Goal: Information Seeking & Learning: Learn about a topic

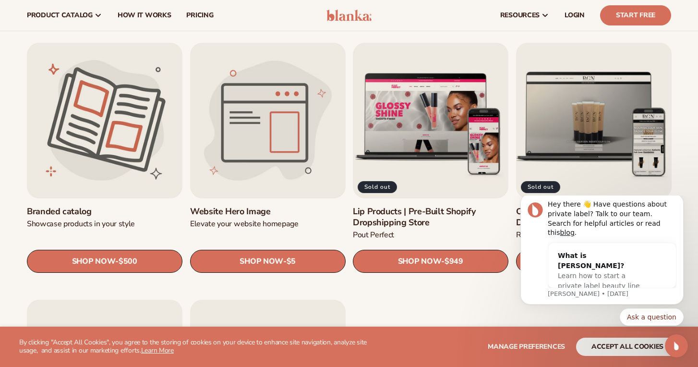
scroll to position [1002, 0]
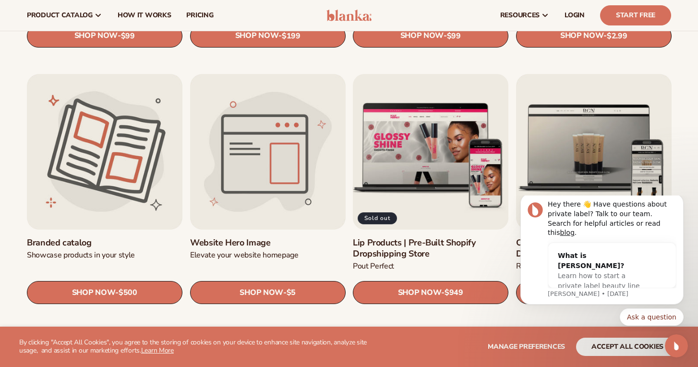
click at [466, 237] on link "Lip Products | Pre-Built Shopify Dropshipping Store" at bounding box center [431, 248] width 156 height 23
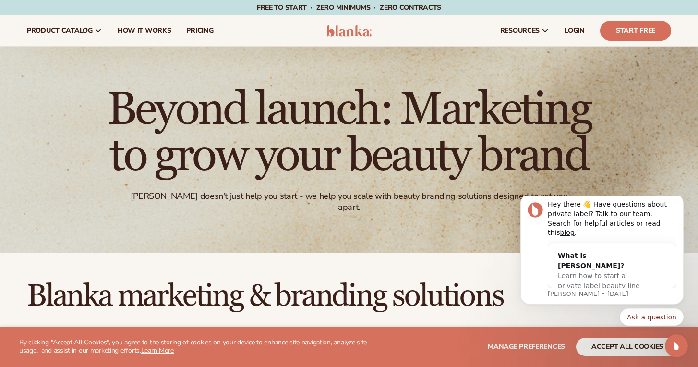
scroll to position [0, 0]
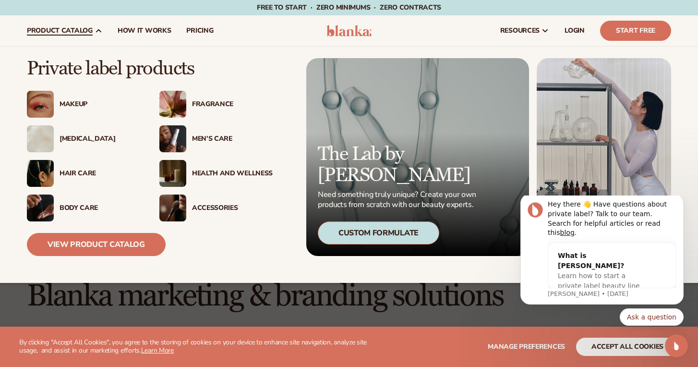
click at [74, 102] on div "Makeup" at bounding box center [100, 104] width 81 height 8
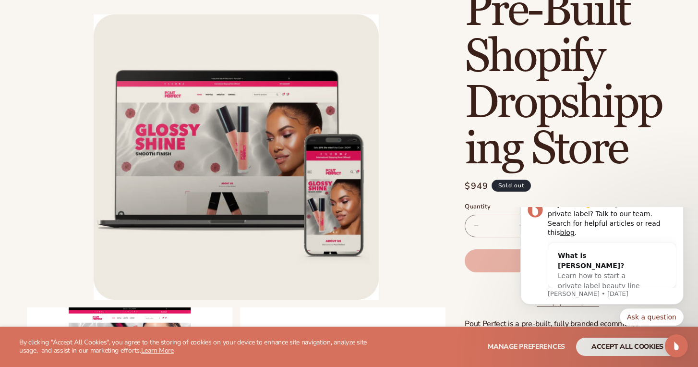
scroll to position [184, 0]
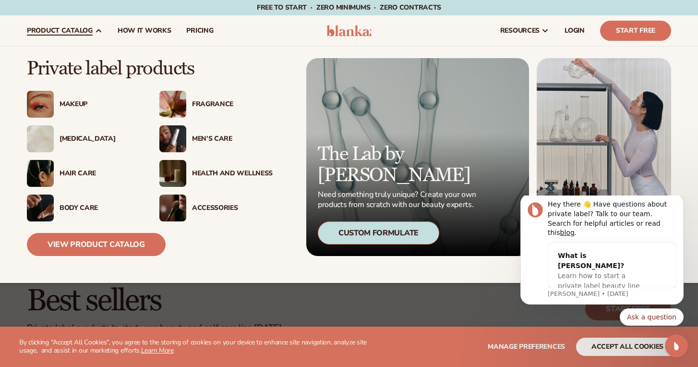
click at [72, 136] on div "[MEDICAL_DATA]" at bounding box center [100, 139] width 81 height 8
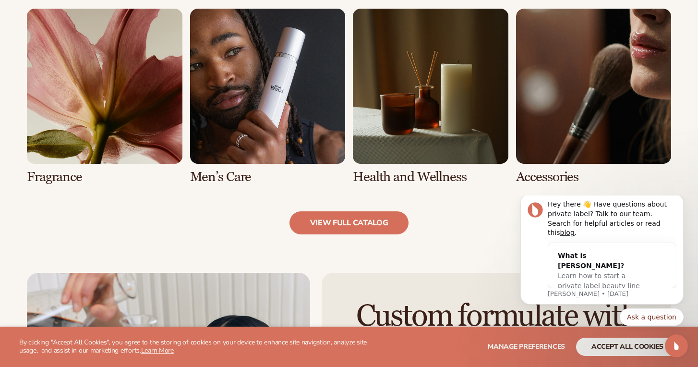
scroll to position [908, 0]
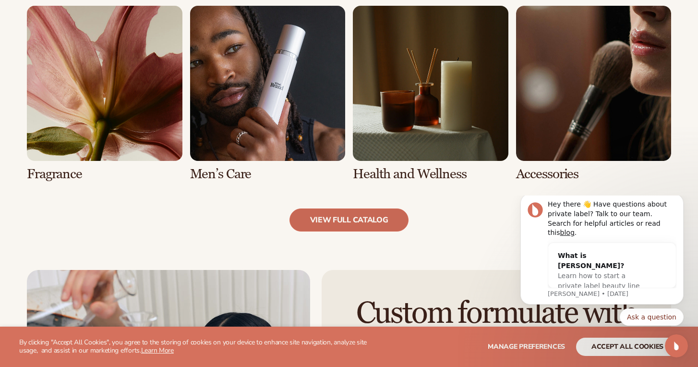
click at [374, 225] on link "view full catalog" at bounding box center [350, 219] width 120 height 23
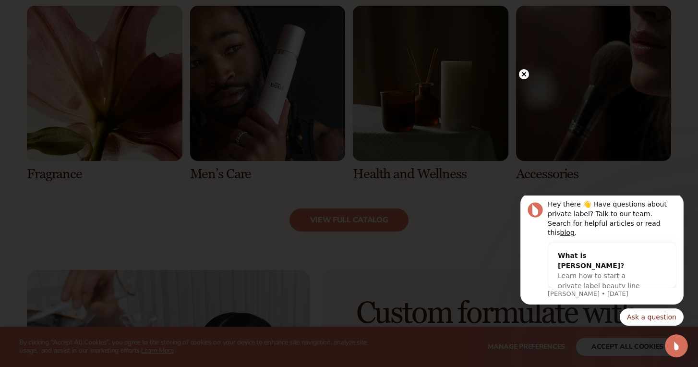
click at [525, 76] on icon at bounding box center [524, 74] width 10 height 10
